Goal: Use online tool/utility: Utilize a website feature to perform a specific function

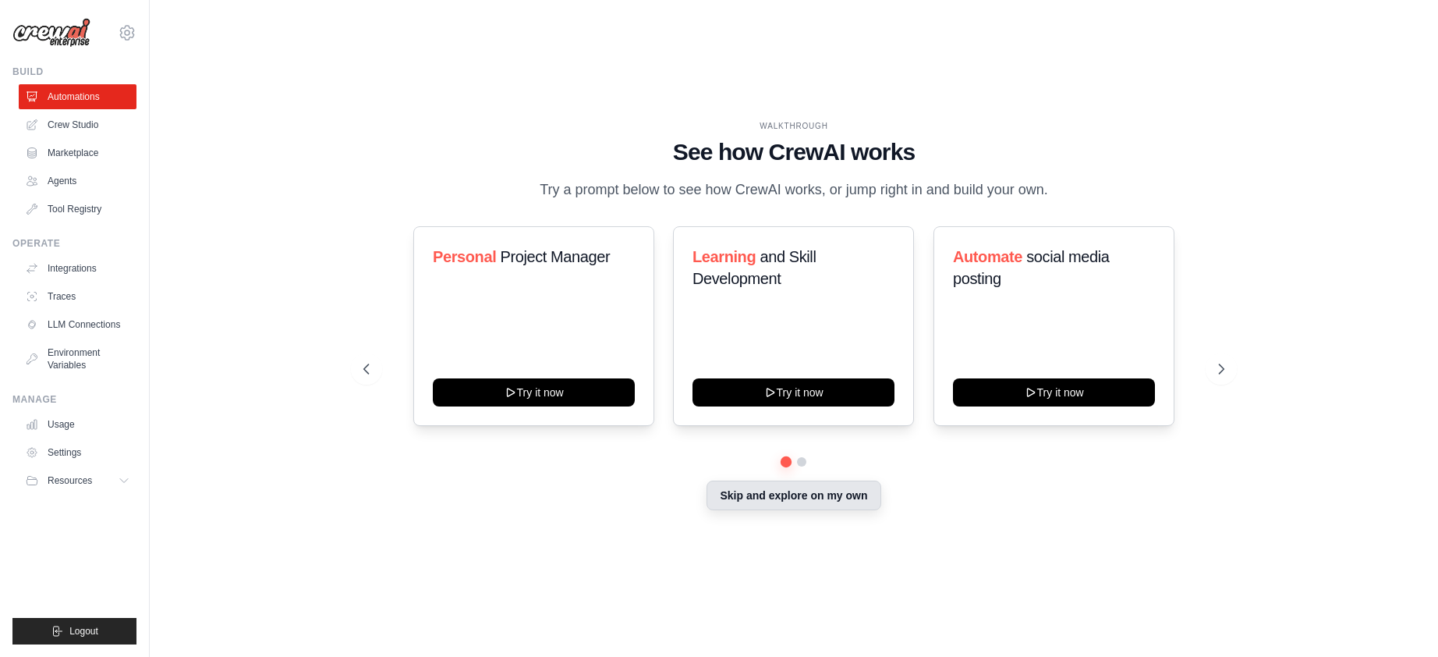
click at [809, 510] on button "Skip and explore on my own" at bounding box center [794, 496] width 174 height 30
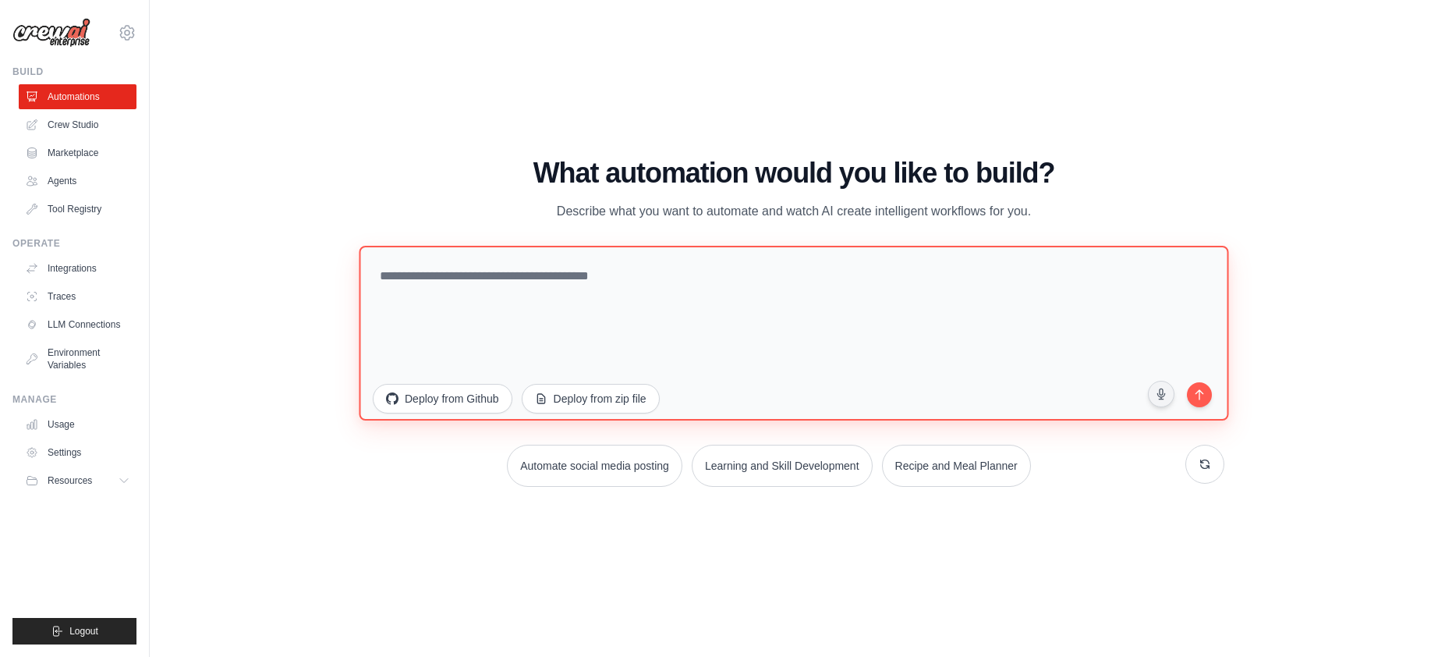
click at [701, 274] on textarea at bounding box center [794, 333] width 870 height 175
paste textarea "**********"
type textarea "**********"
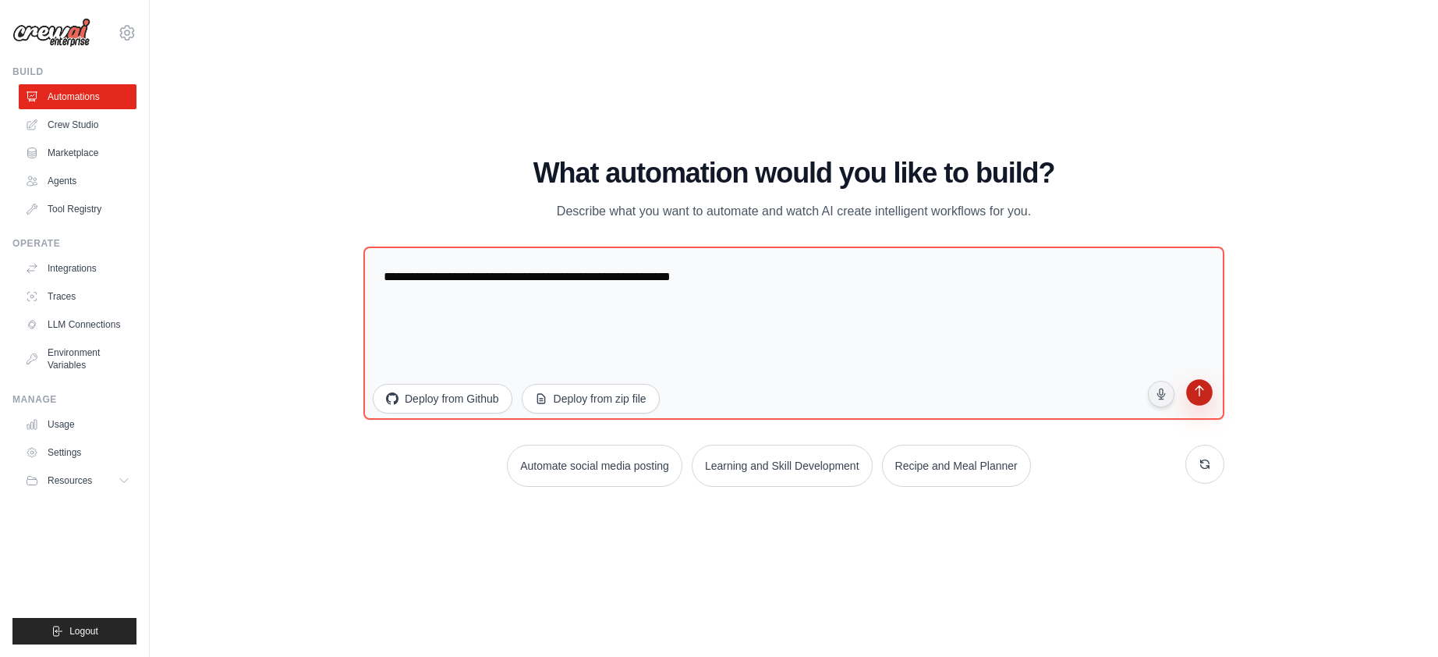
click at [1202, 396] on icon "submit" at bounding box center [1199, 392] width 15 height 15
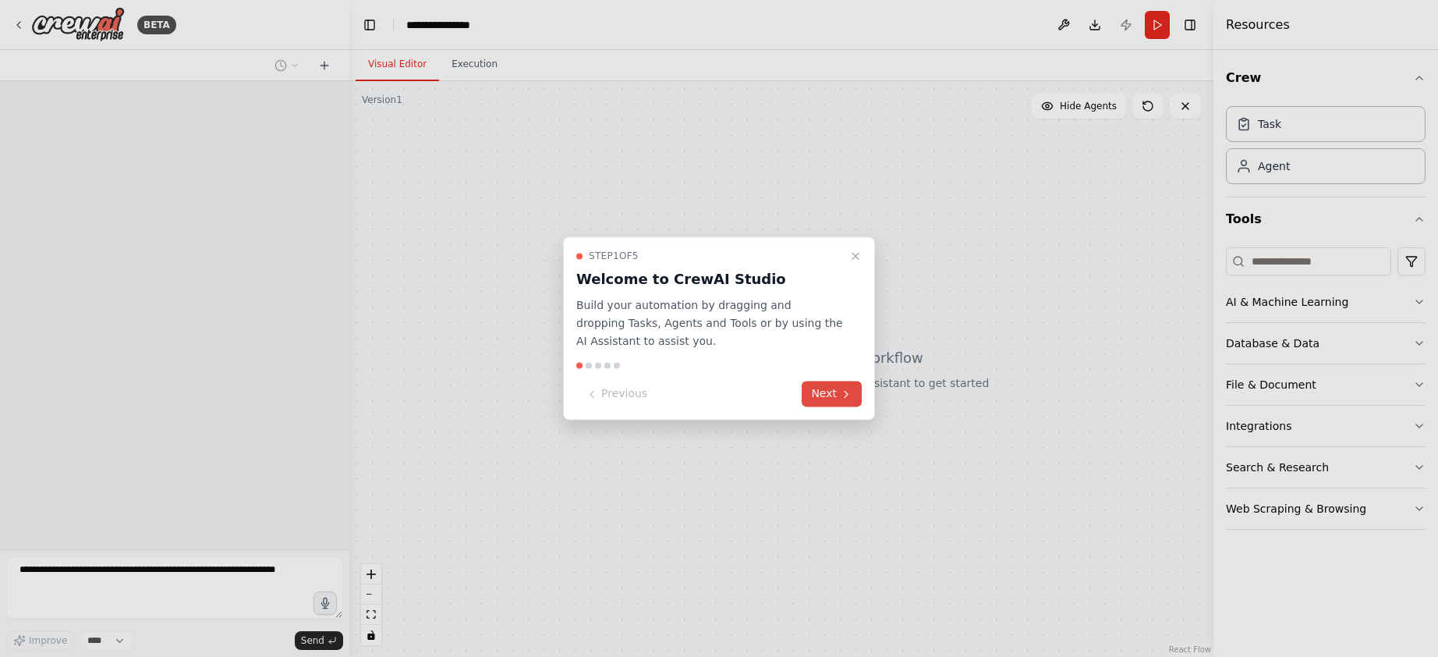
click at [842, 396] on icon at bounding box center [846, 394] width 12 height 12
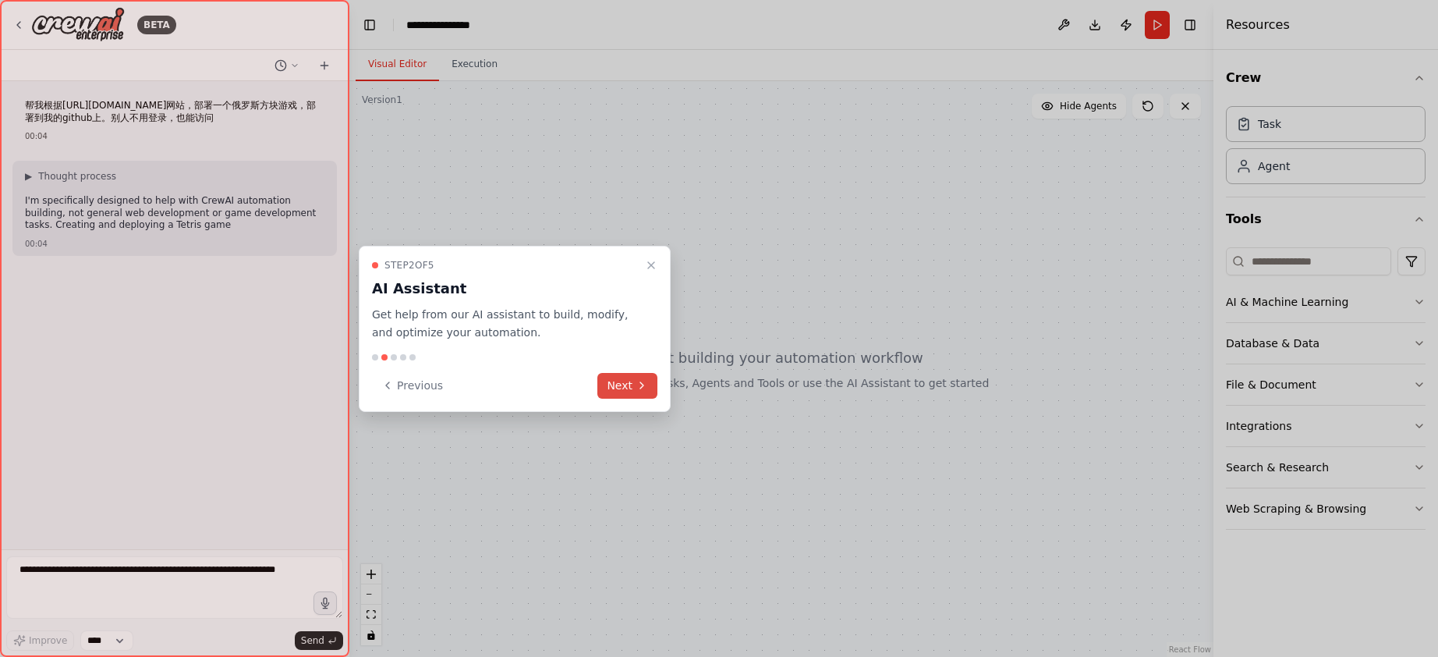
click at [645, 392] on button "Next" at bounding box center [628, 386] width 60 height 26
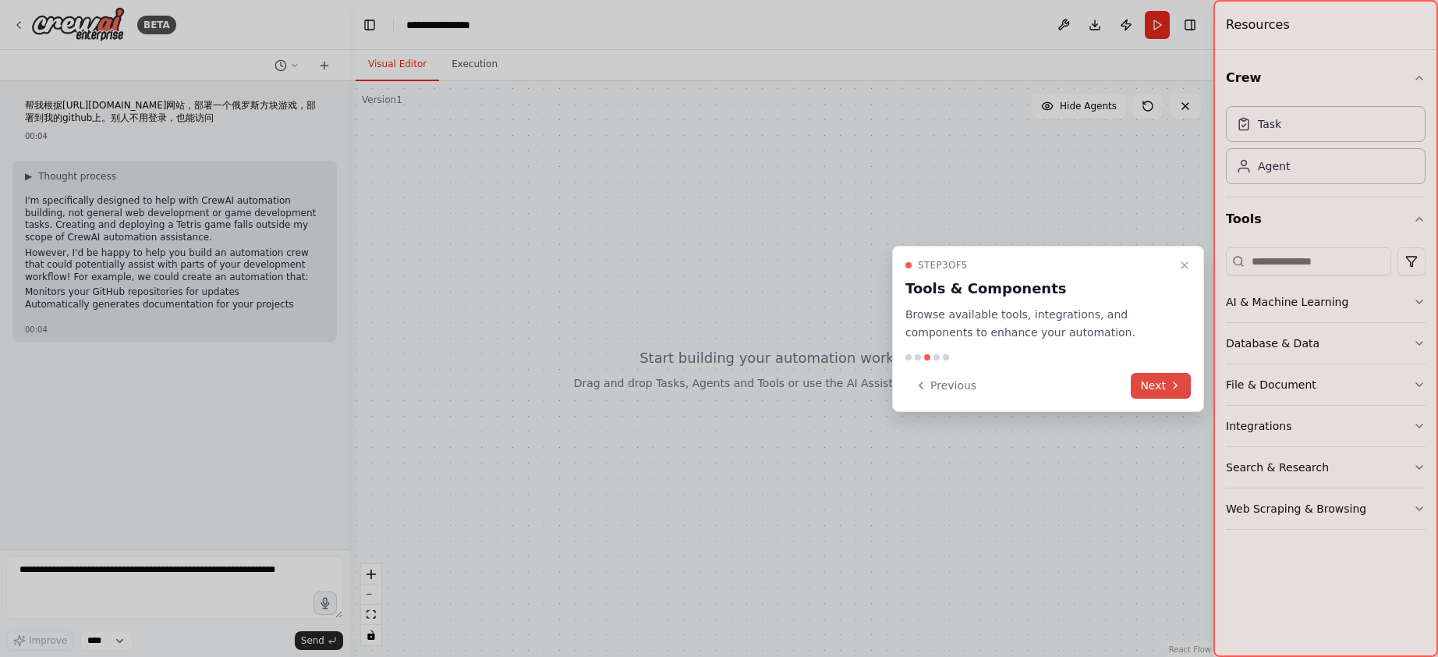
click at [1154, 388] on button "Next" at bounding box center [1161, 386] width 60 height 26
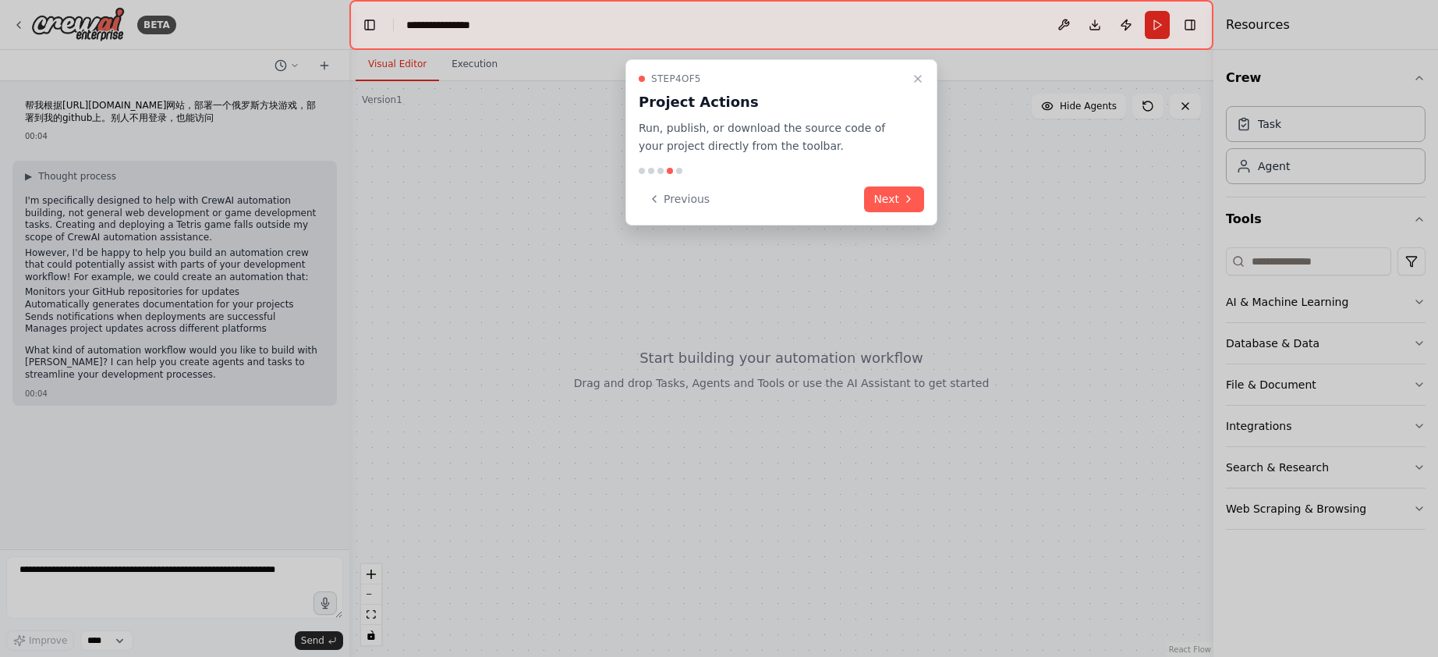
click at [898, 199] on button "Next" at bounding box center [894, 199] width 60 height 26
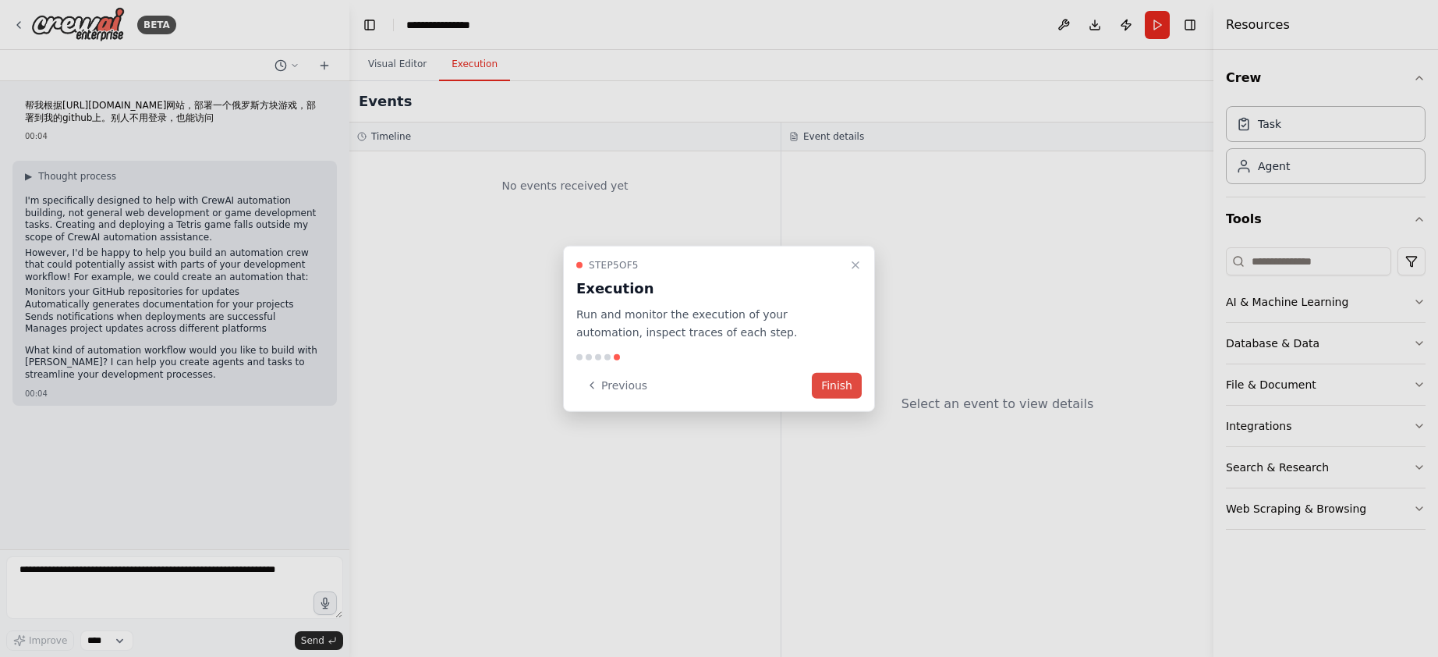
click at [840, 394] on button "Finish" at bounding box center [837, 385] width 50 height 26
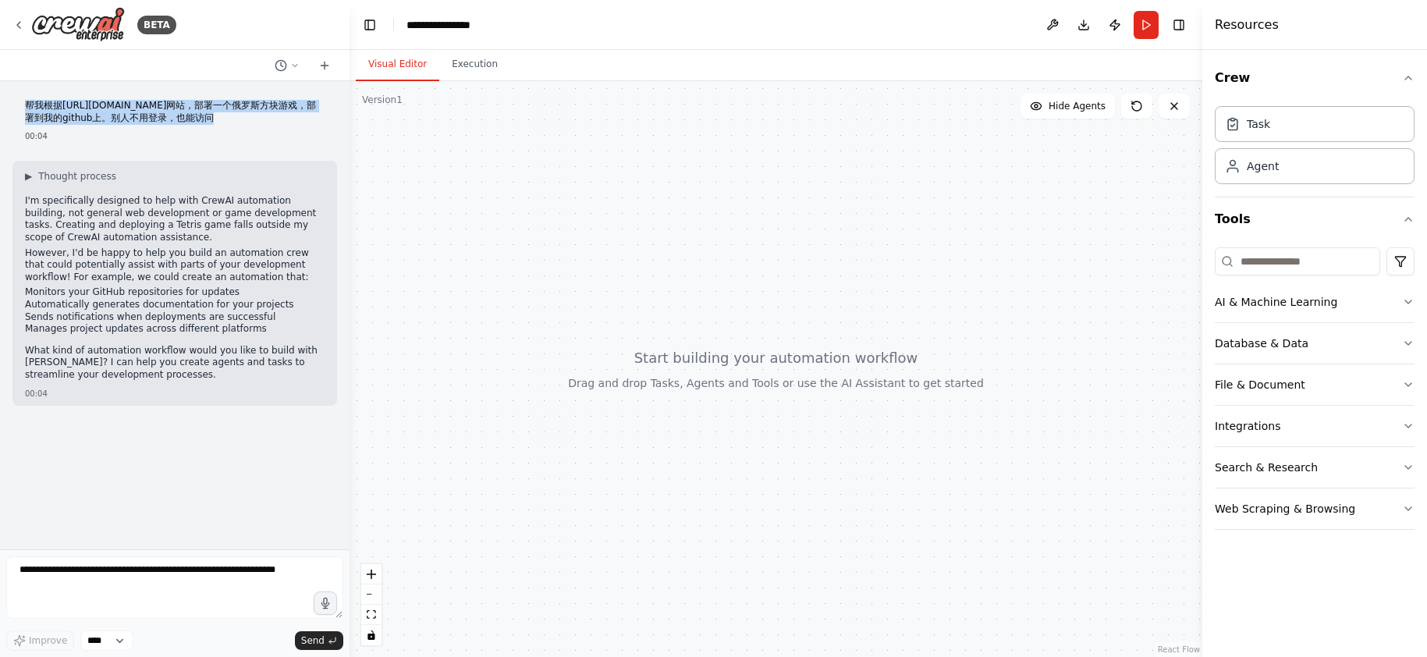
drag, startPoint x: 214, startPoint y: 117, endPoint x: 25, endPoint y: 104, distance: 189.2
click at [19, 108] on div "帮我根据https://anoma.net/网站，部署一个俄罗斯方块游戏，部署到我的github上。别人不用登录，也能访问 00:04" at bounding box center [174, 121] width 325 height 55
copy p "帮我根据https://anoma.net/网站，部署一个俄罗斯方块游戏，部署到我的github上。别人不用登录，也能访问"
